Goal: Task Accomplishment & Management: Complete application form

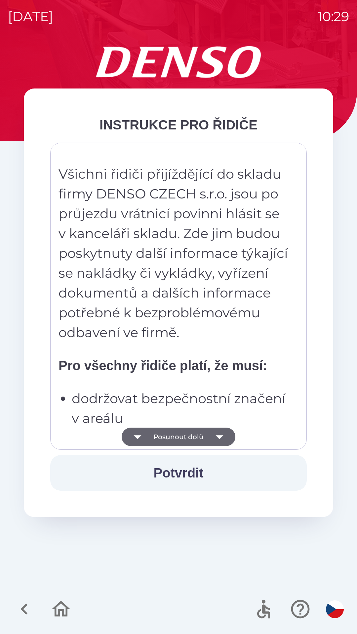
click at [189, 472] on button "Potvrdit" at bounding box center [178, 473] width 256 height 36
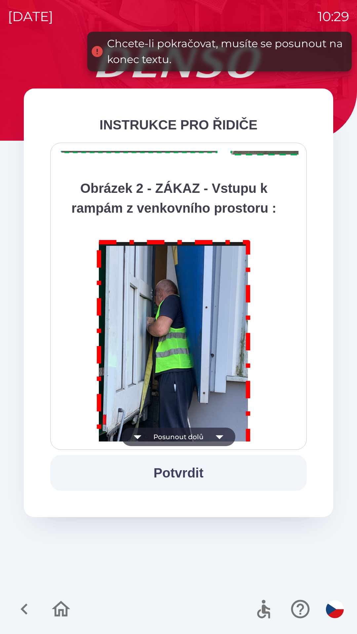
scroll to position [3710, 0]
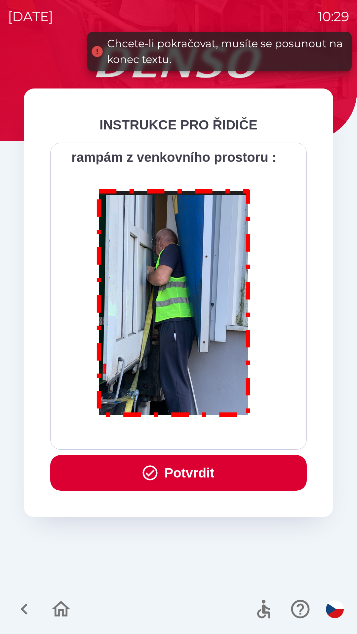
click at [192, 477] on button "Potvrdit" at bounding box center [178, 473] width 256 height 36
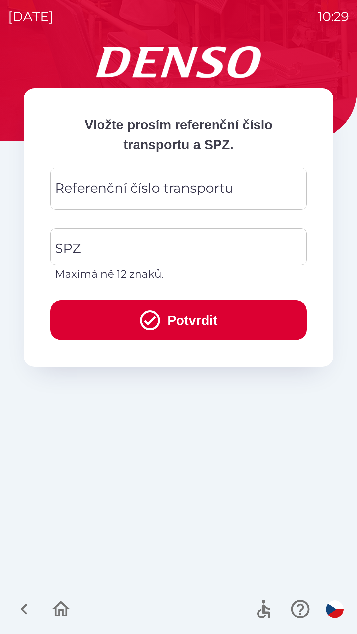
click at [173, 188] on div "Referenční číslo transportu Referenční číslo transportu" at bounding box center [178, 189] width 256 height 42
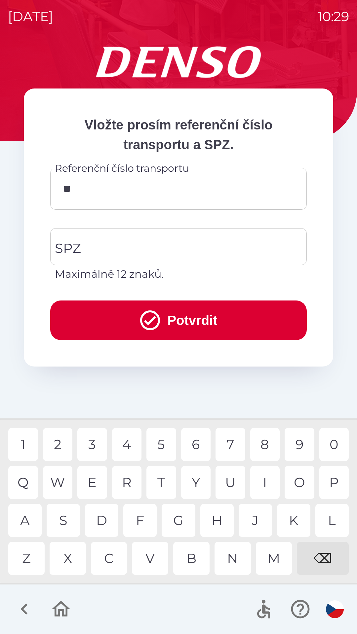
click at [59, 440] on div "2" at bounding box center [58, 444] width 30 height 33
click at [131, 441] on div "4" at bounding box center [127, 444] width 30 height 33
type input "******"
click at [190, 311] on button "Potvrdit" at bounding box center [178, 320] width 256 height 40
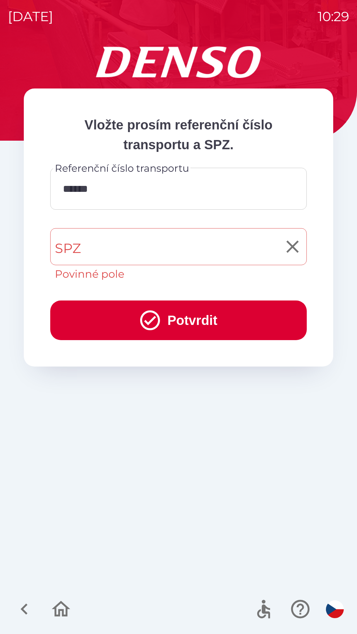
click at [141, 244] on input "SPZ" at bounding box center [173, 246] width 240 height 31
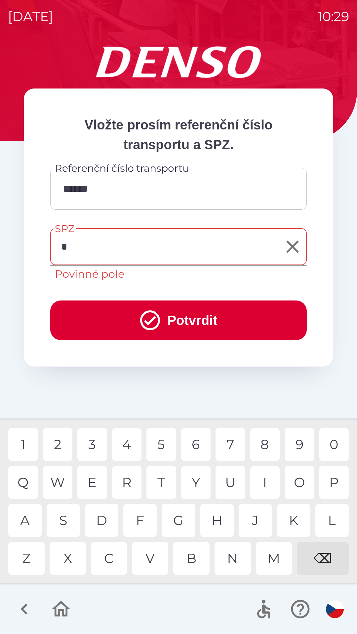
click at [89, 438] on div "3" at bounding box center [92, 444] width 30 height 33
click at [263, 439] on div "8" at bounding box center [265, 444] width 30 height 33
click at [24, 441] on div "1" at bounding box center [23, 444] width 30 height 33
type input "*******"
click at [96, 446] on div "3" at bounding box center [92, 444] width 30 height 33
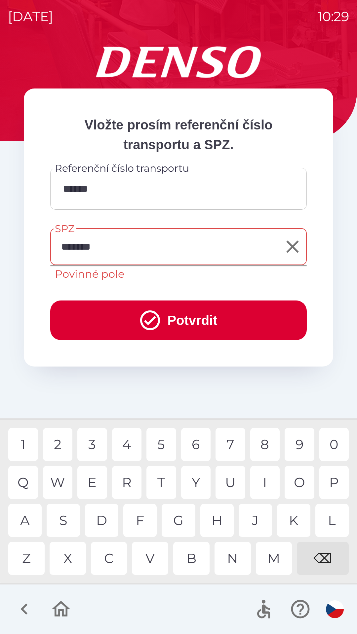
click at [181, 320] on button "Potvrdit" at bounding box center [178, 320] width 256 height 40
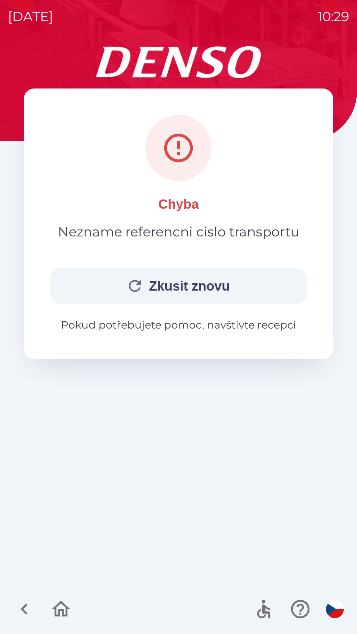
click at [158, 284] on button "Zkusit znovu" at bounding box center [178, 286] width 256 height 36
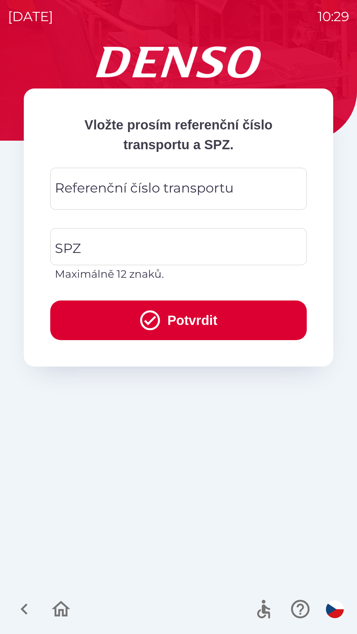
click at [153, 189] on div "Referenční číslo transportu Referenční číslo transportu" at bounding box center [178, 189] width 256 height 42
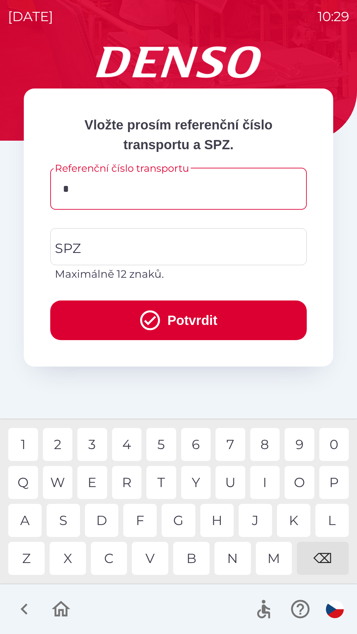
click at [125, 436] on div "4" at bounding box center [127, 444] width 30 height 33
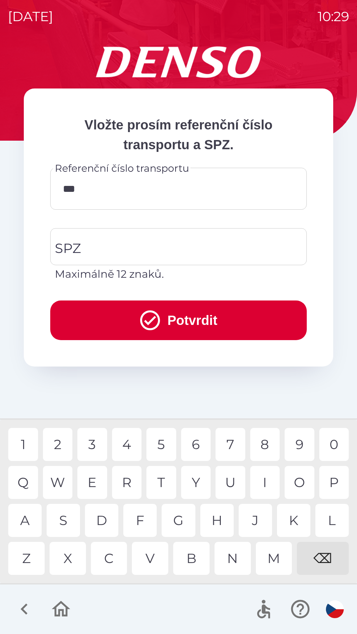
click at [237, 435] on div "7" at bounding box center [230, 444] width 30 height 33
type input "****"
click at [156, 243] on input "SPZ" at bounding box center [173, 246] width 240 height 31
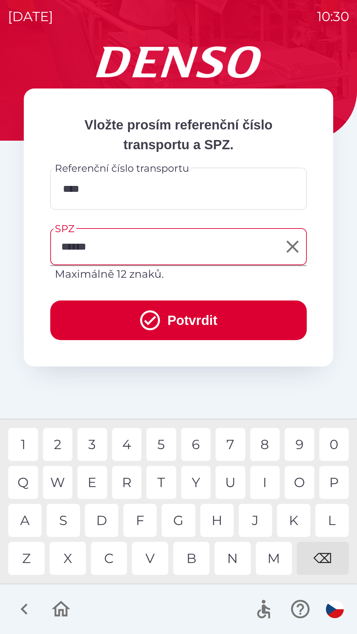
click at [193, 444] on div "6" at bounding box center [196, 444] width 30 height 33
type input "*******"
click at [179, 317] on button "Potvrdit" at bounding box center [178, 320] width 256 height 40
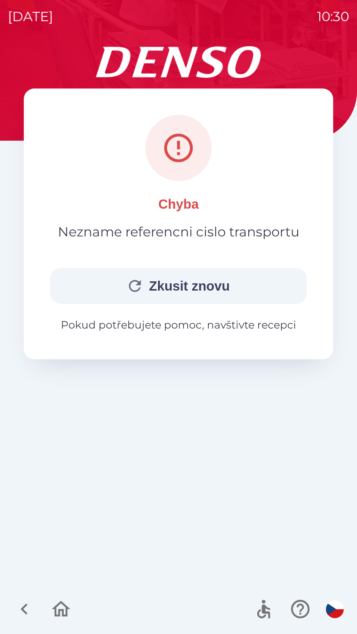
click at [148, 283] on button "Zkusit znovu" at bounding box center [178, 286] width 256 height 36
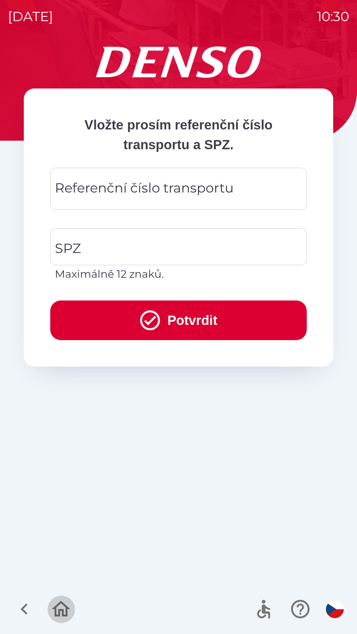
click at [64, 607] on icon "button" at bounding box center [61, 609] width 22 height 22
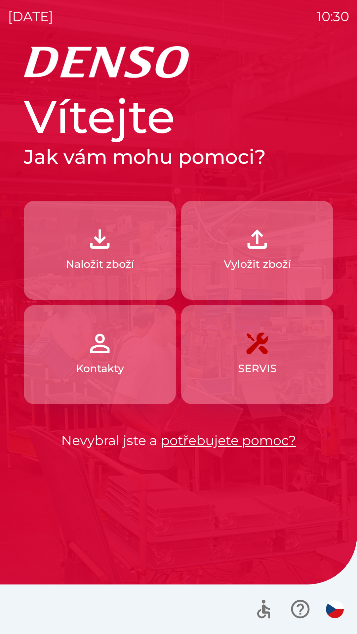
click at [110, 247] on img "button" at bounding box center [99, 239] width 29 height 29
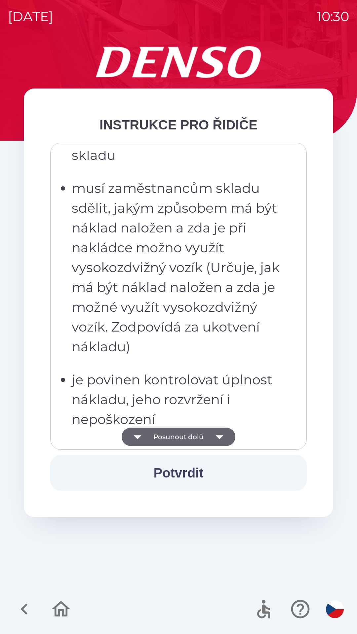
scroll to position [1196, 0]
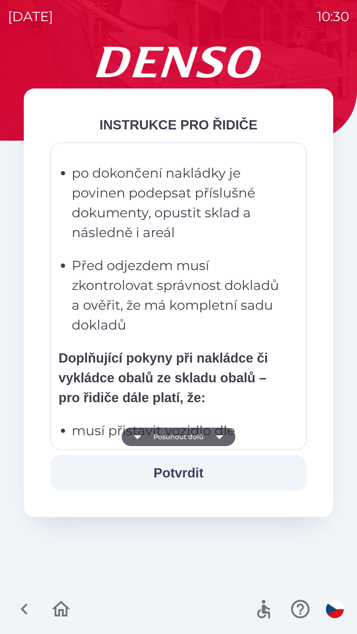
click at [175, 470] on button "Potvrdit" at bounding box center [178, 473] width 256 height 36
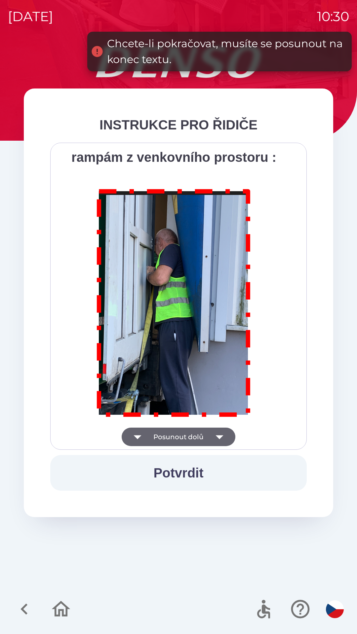
scroll to position [3710, 0]
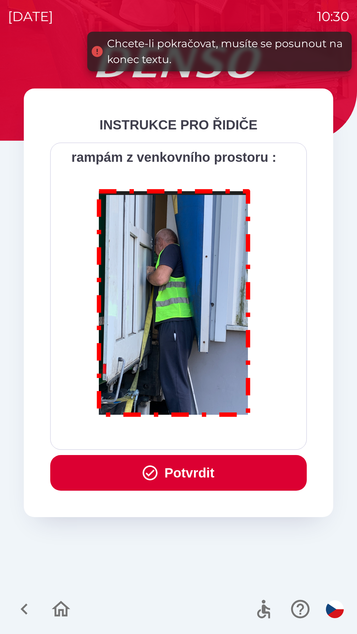
click at [167, 466] on button "Potvrdit" at bounding box center [178, 473] width 256 height 36
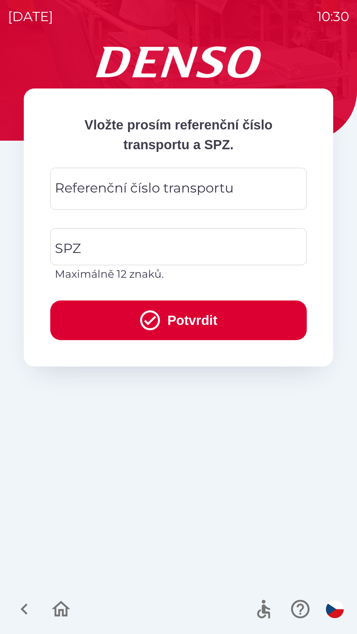
click at [140, 191] on div "Referenční číslo transportu Referenční číslo transportu" at bounding box center [178, 189] width 256 height 42
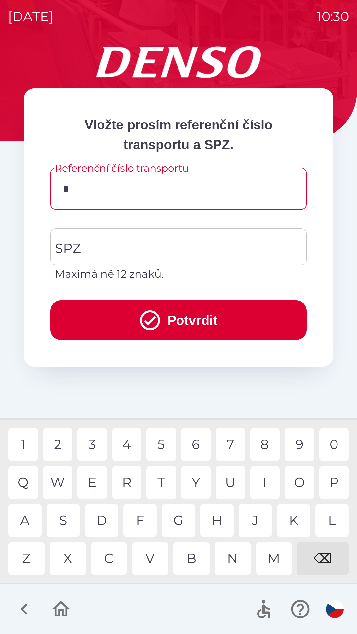
click at [162, 443] on div "5" at bounding box center [161, 444] width 30 height 33
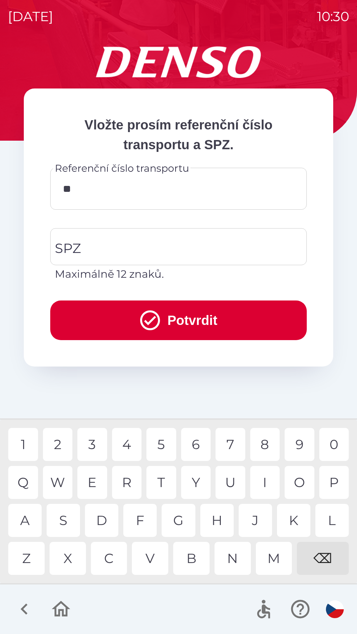
click at [230, 440] on div "7" at bounding box center [230, 444] width 30 height 33
click at [127, 448] on div "4" at bounding box center [127, 444] width 30 height 33
click at [66, 445] on div "2" at bounding box center [58, 444] width 30 height 33
type input "*********"
click at [159, 244] on input "SPZ" at bounding box center [173, 246] width 240 height 31
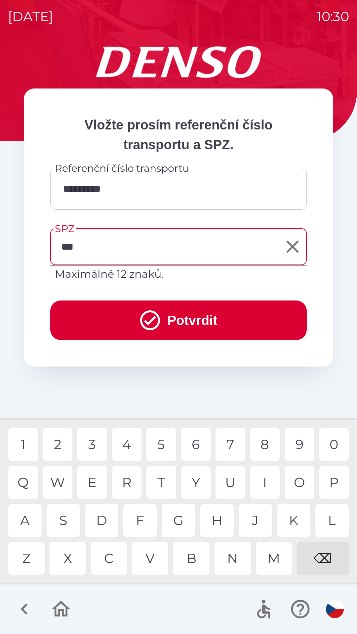
click at [271, 438] on div "8" at bounding box center [265, 444] width 30 height 33
click at [272, 439] on div "8" at bounding box center [265, 444] width 30 height 33
click at [19, 440] on div "1" at bounding box center [23, 444] width 30 height 33
click at [196, 441] on div "6" at bounding box center [196, 444] width 30 height 33
type input "*******"
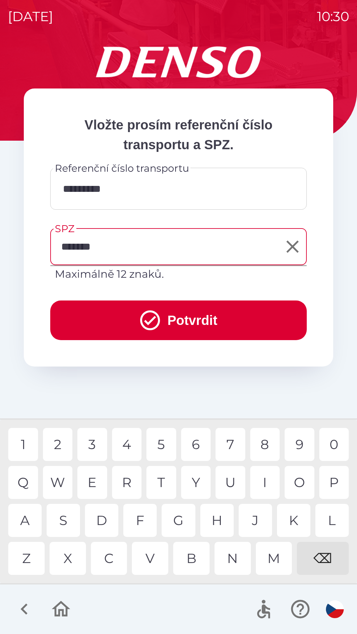
click at [88, 449] on div "3" at bounding box center [92, 444] width 30 height 33
click at [164, 321] on button "Potvrdit" at bounding box center [178, 320] width 256 height 40
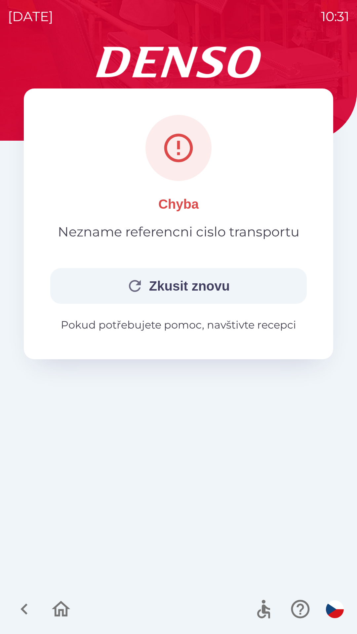
click at [179, 289] on button "Zkusit znovu" at bounding box center [178, 286] width 256 height 36
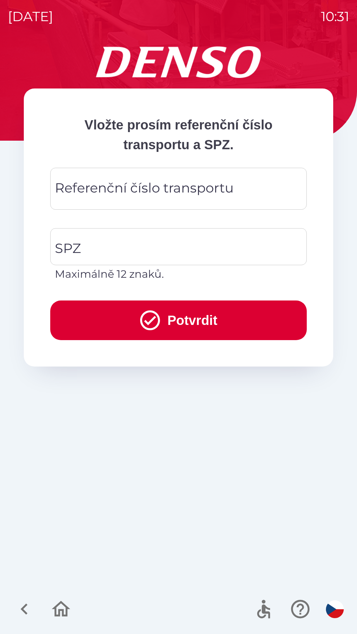
click at [171, 184] on div "Referenční číslo transportu Referenční číslo transportu" at bounding box center [178, 189] width 256 height 42
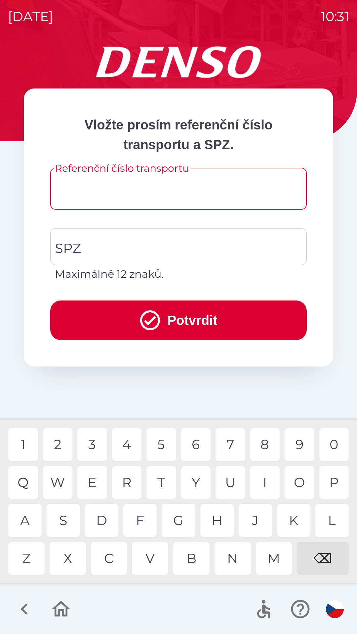
click at [136, 189] on input "Referenční číslo transportu" at bounding box center [178, 189] width 240 height 26
click at [92, 437] on div "3" at bounding box center [92, 444] width 30 height 33
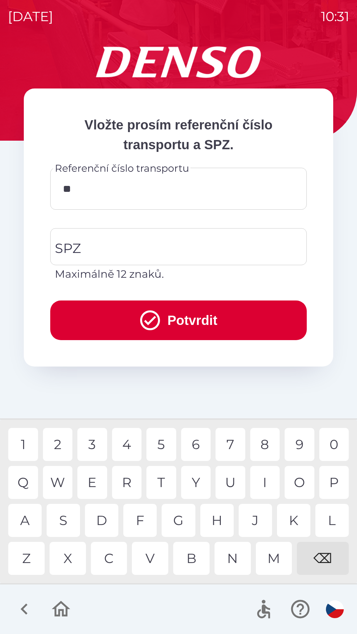
click at [127, 444] on div "4" at bounding box center [127, 444] width 30 height 33
type input "******"
click at [194, 444] on div "6" at bounding box center [196, 444] width 30 height 33
click at [152, 241] on input "SPZ" at bounding box center [173, 246] width 240 height 31
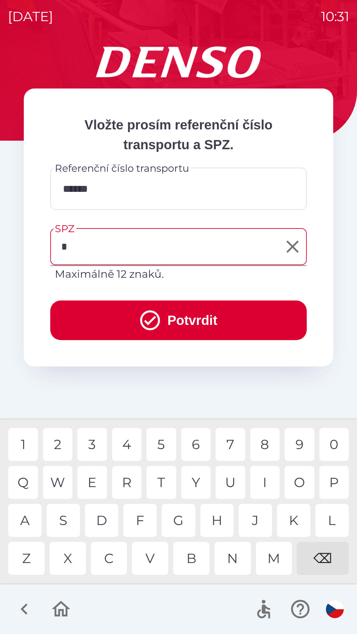
click at [95, 443] on div "3" at bounding box center [92, 444] width 30 height 33
click at [266, 438] on div "8" at bounding box center [265, 444] width 30 height 33
type input "*******"
click at [176, 320] on button "Potvrdit" at bounding box center [178, 320] width 256 height 40
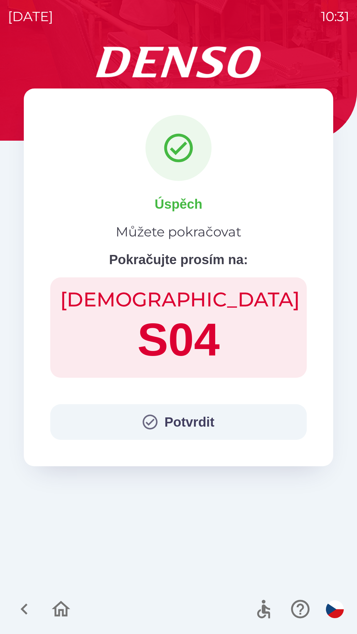
click at [189, 423] on button "Potvrdit" at bounding box center [178, 422] width 256 height 36
